Goal: Information Seeking & Learning: Find specific page/section

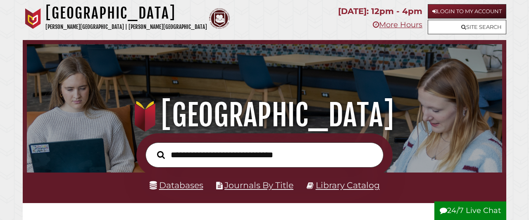
scroll to position [157, 471]
click at [347, 187] on link "Library Catalog" at bounding box center [348, 185] width 64 height 10
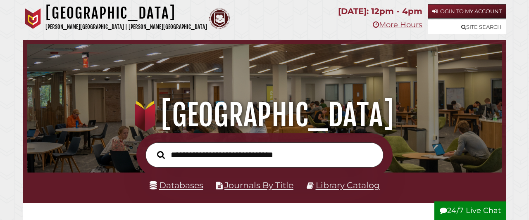
scroll to position [157, 471]
click at [176, 182] on link "Databases" at bounding box center [177, 185] width 54 height 10
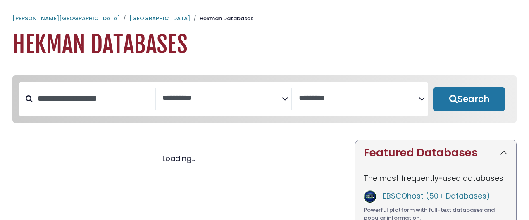
select select "Database Subject Filter"
select select "Database Vendors Filter"
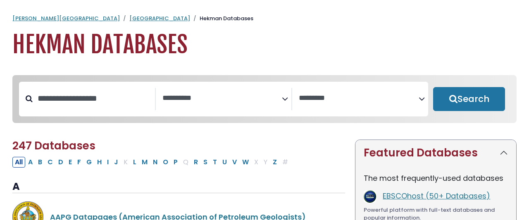
select select "Database Subject Filter"
select select "Database Vendors Filter"
click at [107, 92] on input "Search database by title or keyword" at bounding box center [94, 99] width 122 height 14
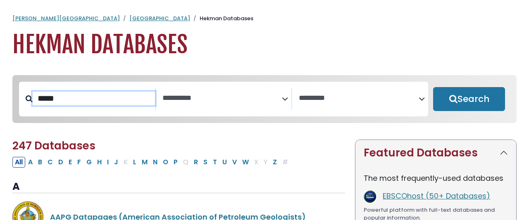
type input "*****"
click at [433, 87] on button "Search" at bounding box center [469, 99] width 72 height 24
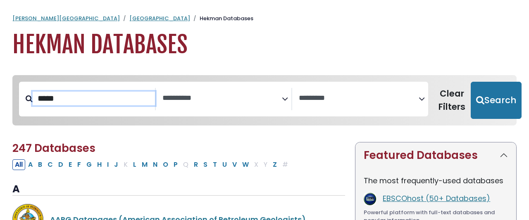
select select "Database Subject Filter"
select select "Database Vendors Filter"
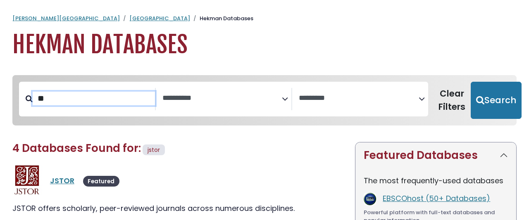
type input "*"
type input "****"
click at [470, 82] on button "Search" at bounding box center [495, 100] width 51 height 37
select select "Database Subject Filter"
select select "Database Vendors Filter"
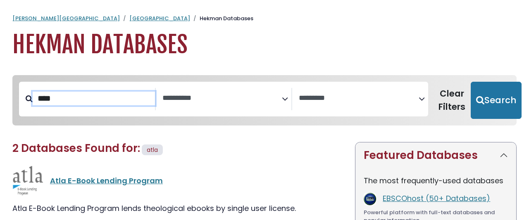
scroll to position [40, 0]
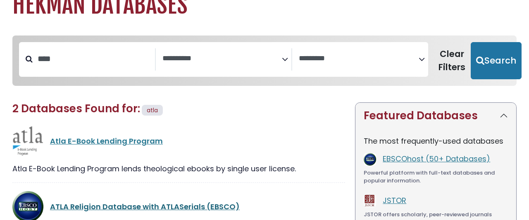
click at [99, 202] on link "ATLA Religion Database with ATLASerials (EBSCO)" at bounding box center [145, 207] width 190 height 10
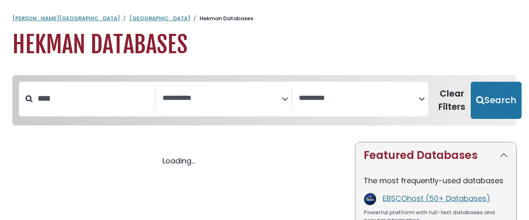
select select "Database Subject Filter"
select select "Database Vendors Filter"
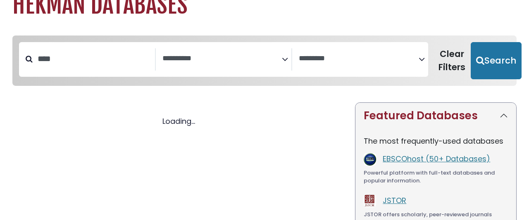
select select "Database Subject Filter"
select select "Database Vendors Filter"
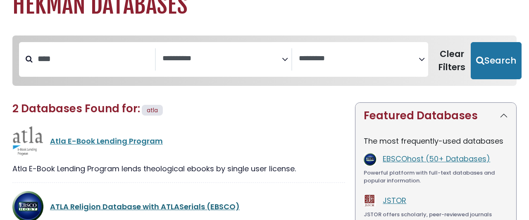
click at [107, 202] on link "ATLA Religion Database with ATLASerials (EBSCO)" at bounding box center [145, 207] width 190 height 10
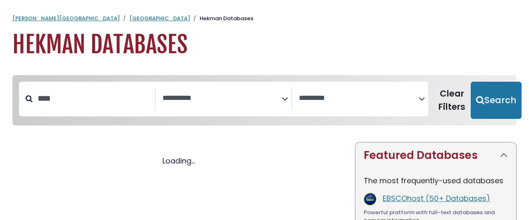
select select "Database Subject Filter"
select select "Database Vendors Filter"
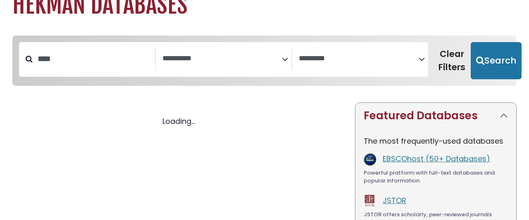
select select "Database Subject Filter"
select select "Database Vendors Filter"
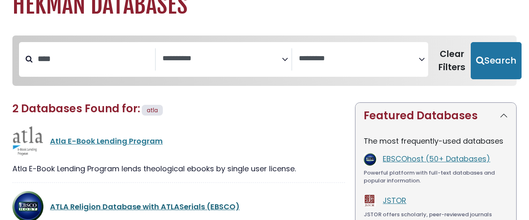
click at [91, 202] on link "ATLA Religion Database with ATLASerials (EBSCO)" at bounding box center [145, 207] width 190 height 10
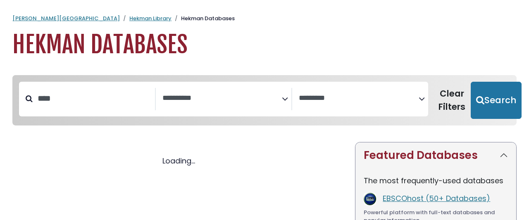
select select "Database Subject Filter"
select select "Database Vendors Filter"
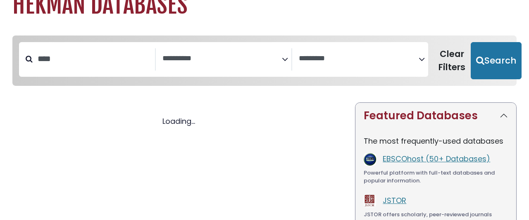
select select "Database Subject Filter"
select select "Database Vendors Filter"
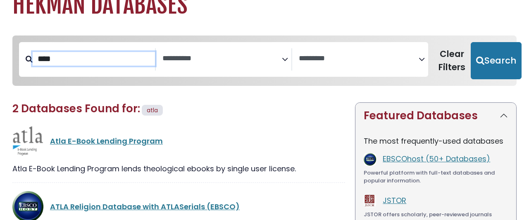
click at [85, 57] on input "****" at bounding box center [94, 59] width 122 height 14
type input "*"
type input "*****"
click at [470, 42] on button "Search" at bounding box center [495, 60] width 51 height 37
select select "Database Subject Filter"
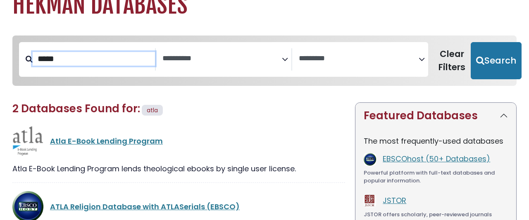
select select "Database Vendors Filter"
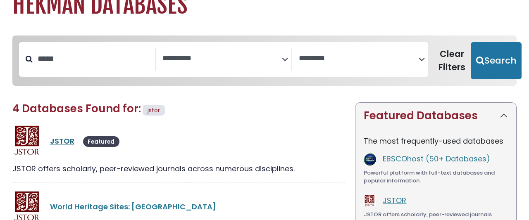
click at [53, 136] on link "JSTOR" at bounding box center [62, 141] width 24 height 10
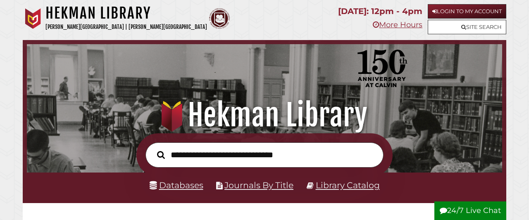
scroll to position [157, 471]
click at [190, 188] on link "Databases" at bounding box center [177, 185] width 54 height 10
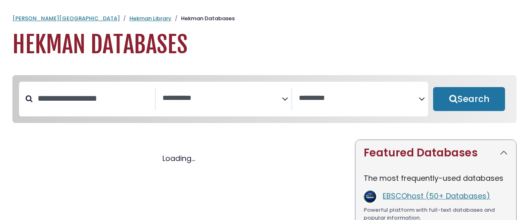
select select "Database Subject Filter"
select select "Database Vendors Filter"
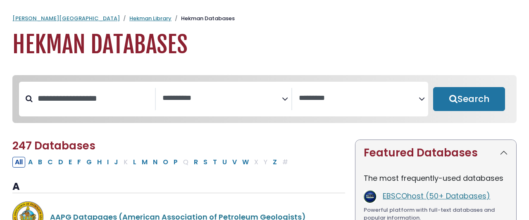
select select "Database Subject Filter"
select select "Database Vendors Filter"
click at [126, 92] on input "Search database by title or keyword" at bounding box center [94, 99] width 122 height 14
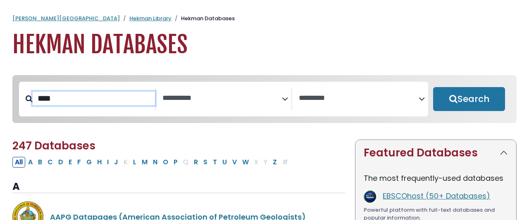
type input "****"
click at [433, 87] on button "Search" at bounding box center [469, 99] width 72 height 24
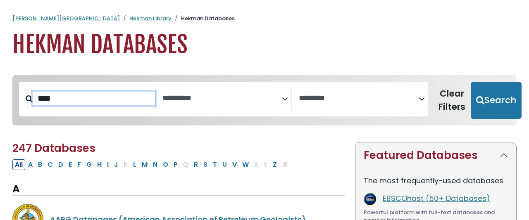
select select "Database Subject Filter"
select select "Database Vendors Filter"
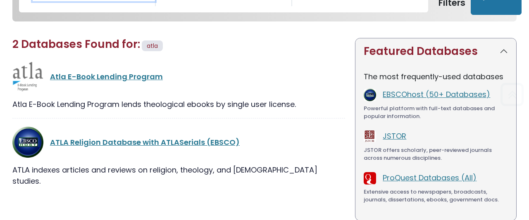
scroll to position [119, 0]
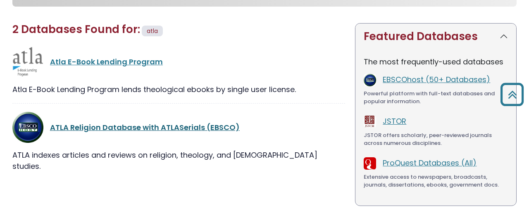
click at [52, 122] on link "ATLA Religion Database with ATLASerials (EBSCO)" at bounding box center [145, 127] width 190 height 10
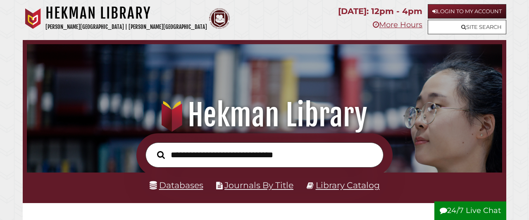
scroll to position [157, 471]
click at [176, 187] on link "Databases" at bounding box center [177, 185] width 54 height 10
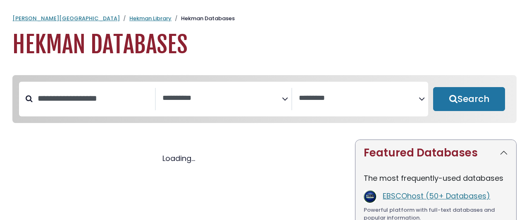
select select "Database Subject Filter"
select select "Database Vendors Filter"
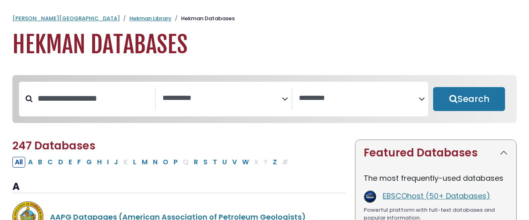
select select "Database Subject Filter"
select select "Database Vendors Filter"
click at [103, 92] on input "Search database by title or keyword" at bounding box center [94, 99] width 122 height 14
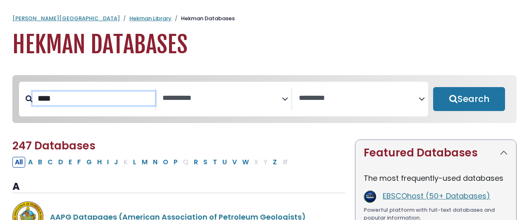
type input "****"
click at [433, 87] on button "Search" at bounding box center [469, 99] width 72 height 24
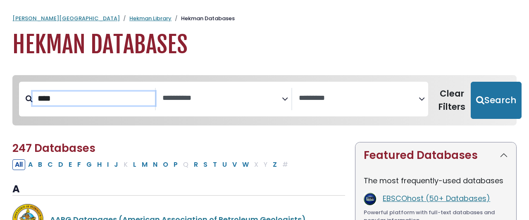
select select "Database Subject Filter"
select select "Database Vendors Filter"
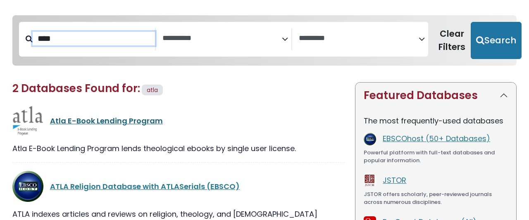
scroll to position [79, 0]
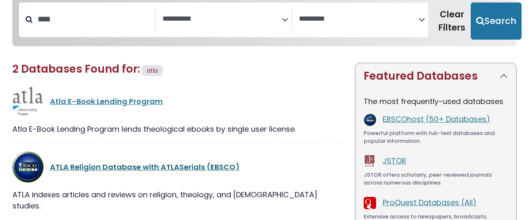
click at [65, 162] on link "ATLA Religion Database with ATLASerials (EBSCO)" at bounding box center [145, 167] width 190 height 10
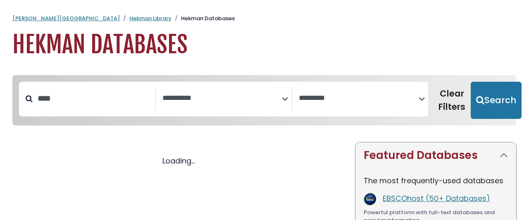
select select "Database Subject Filter"
select select "Database Vendors Filter"
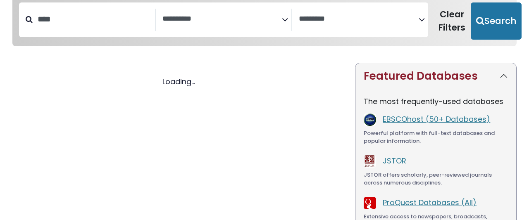
select select "Database Subject Filter"
select select "Database Vendors Filter"
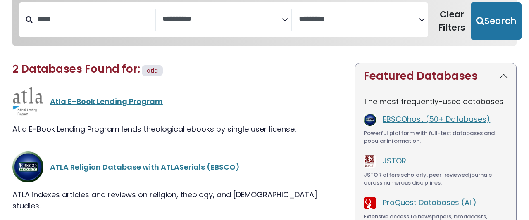
scroll to position [79, 0]
click at [134, 96] on link "Atla E-Book Lending Program" at bounding box center [106, 101] width 113 height 10
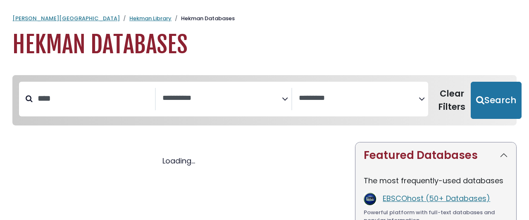
select select "Database Subject Filter"
select select "Database Vendors Filter"
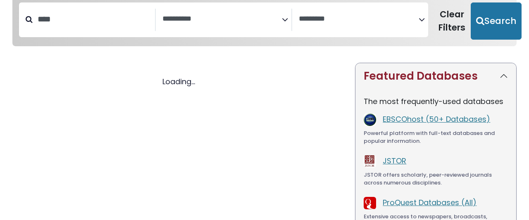
select select "Database Subject Filter"
select select "Database Vendors Filter"
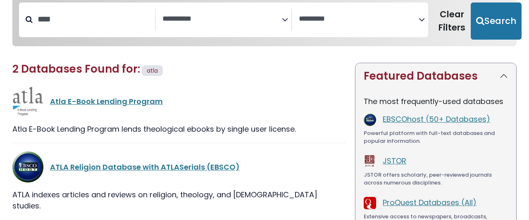
select select "Database Subject Filter"
select select "Database Vendors Filter"
select select "Database Subject Filter"
select select "Database Vendors Filter"
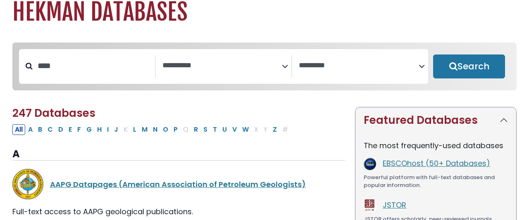
select select "Database Subject Filter"
select select "Database Vendors Filter"
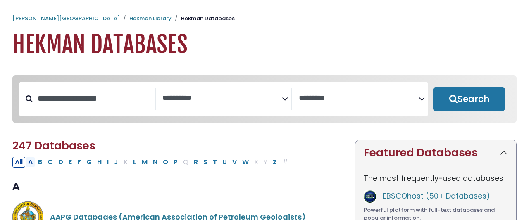
click at [30, 157] on button "A" at bounding box center [31, 162] width 10 height 11
select select "Database Subject Filter"
select select "Database Vendors Filter"
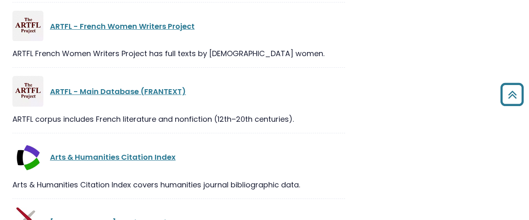
scroll to position [1864, 0]
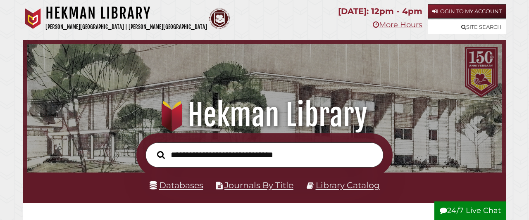
scroll to position [157, 471]
click at [168, 184] on link "Databases" at bounding box center [177, 185] width 54 height 10
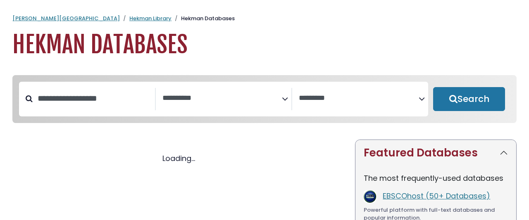
select select "Database Subject Filter"
select select "Database Vendors Filter"
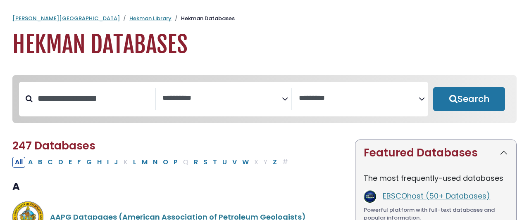
select select "Database Subject Filter"
select select "Database Vendors Filter"
click at [107, 94] on input "Search database by title or keyword" at bounding box center [94, 99] width 122 height 14
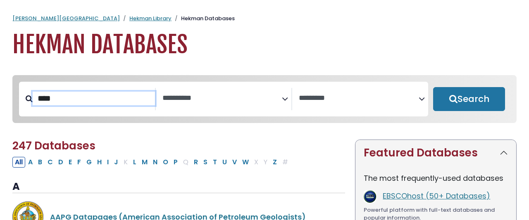
type input "****"
click at [433, 87] on button "Search" at bounding box center [469, 99] width 72 height 24
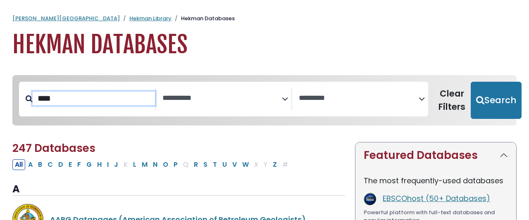
select select "Database Subject Filter"
select select "Database Vendors Filter"
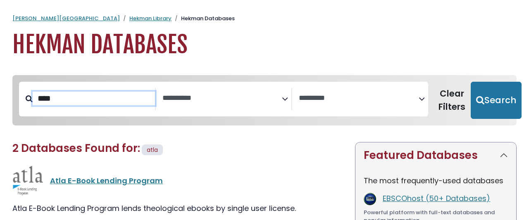
scroll to position [79, 0]
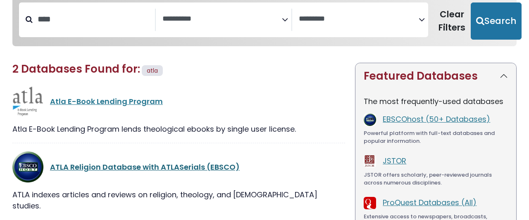
click at [76, 162] on link "ATLA Religion Database with ATLASerials (EBSCO)" at bounding box center [145, 167] width 190 height 10
